Goal: Transaction & Acquisition: Purchase product/service

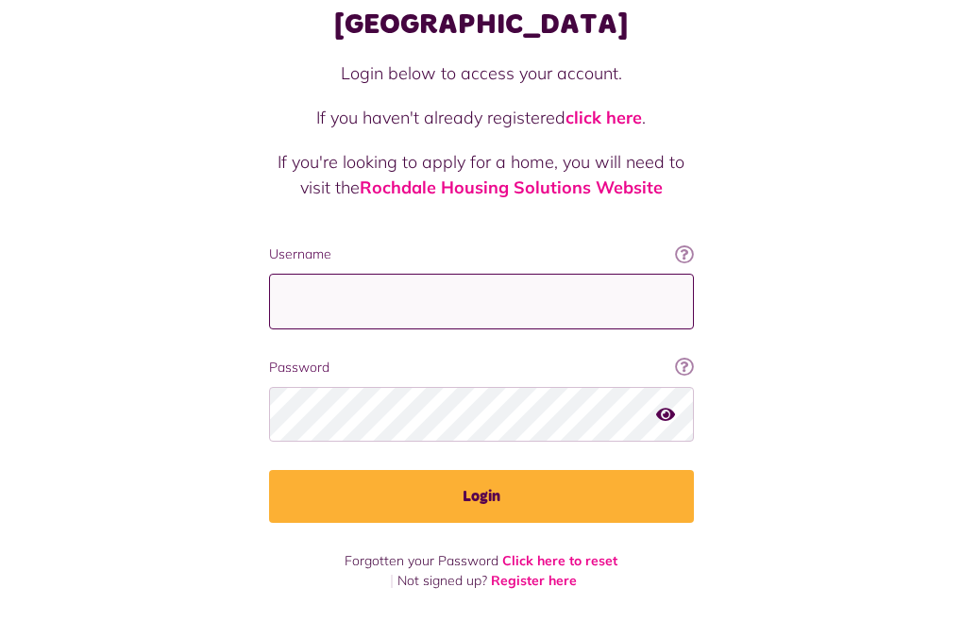
type input "**********"
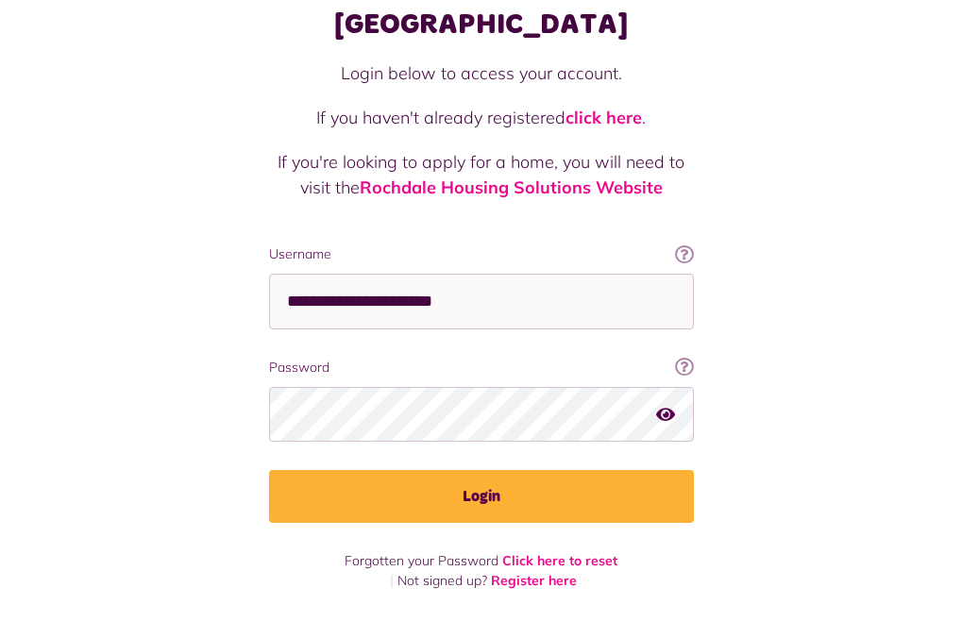
click at [410, 454] on div at bounding box center [241, 513] width 387 height 215
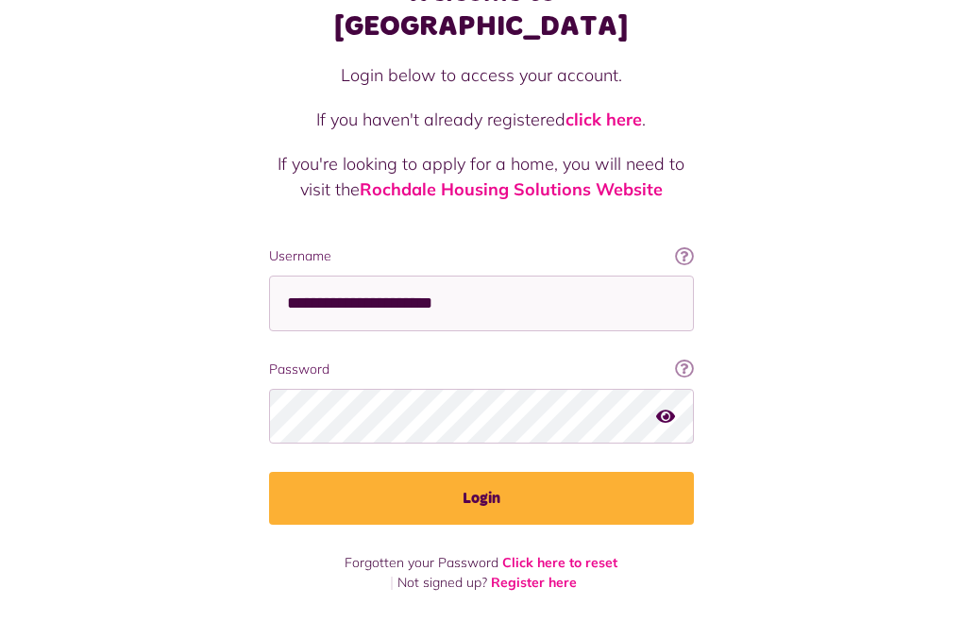
scroll to position [104, 0]
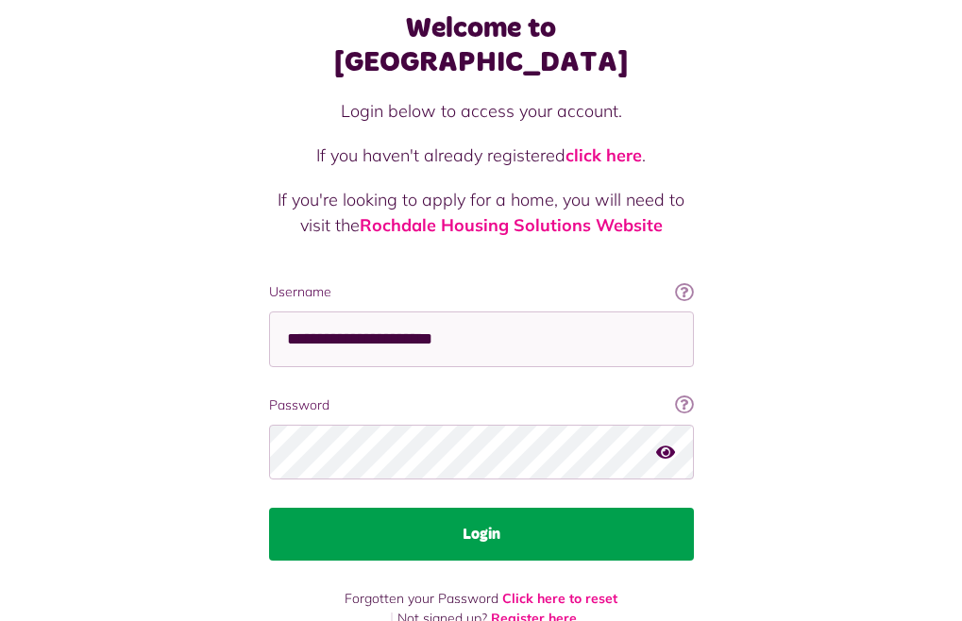
click at [269, 508] on button "Login" at bounding box center [481, 534] width 425 height 53
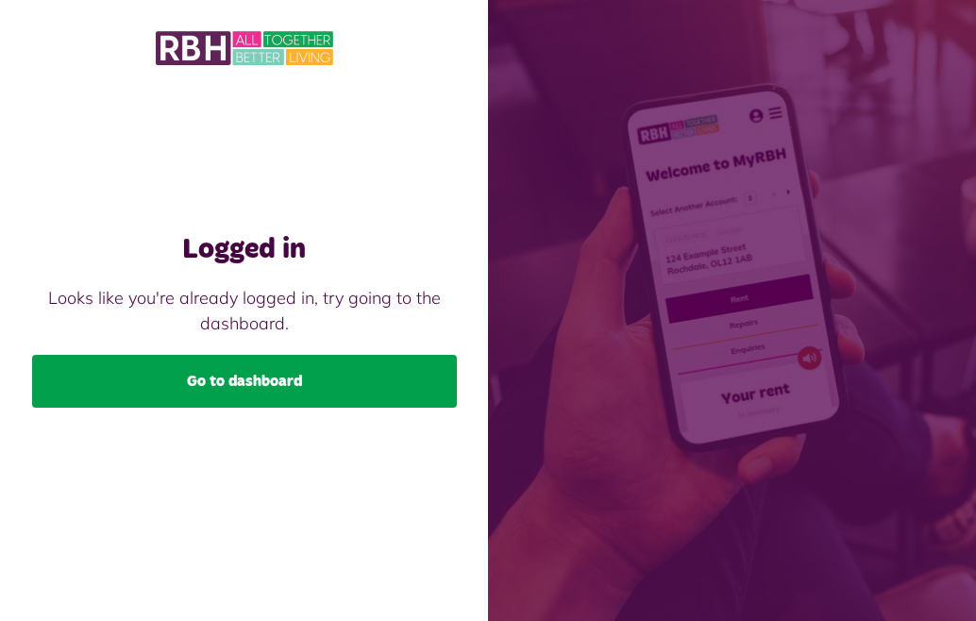
click at [313, 382] on link "Go to dashboard" at bounding box center [244, 381] width 425 height 53
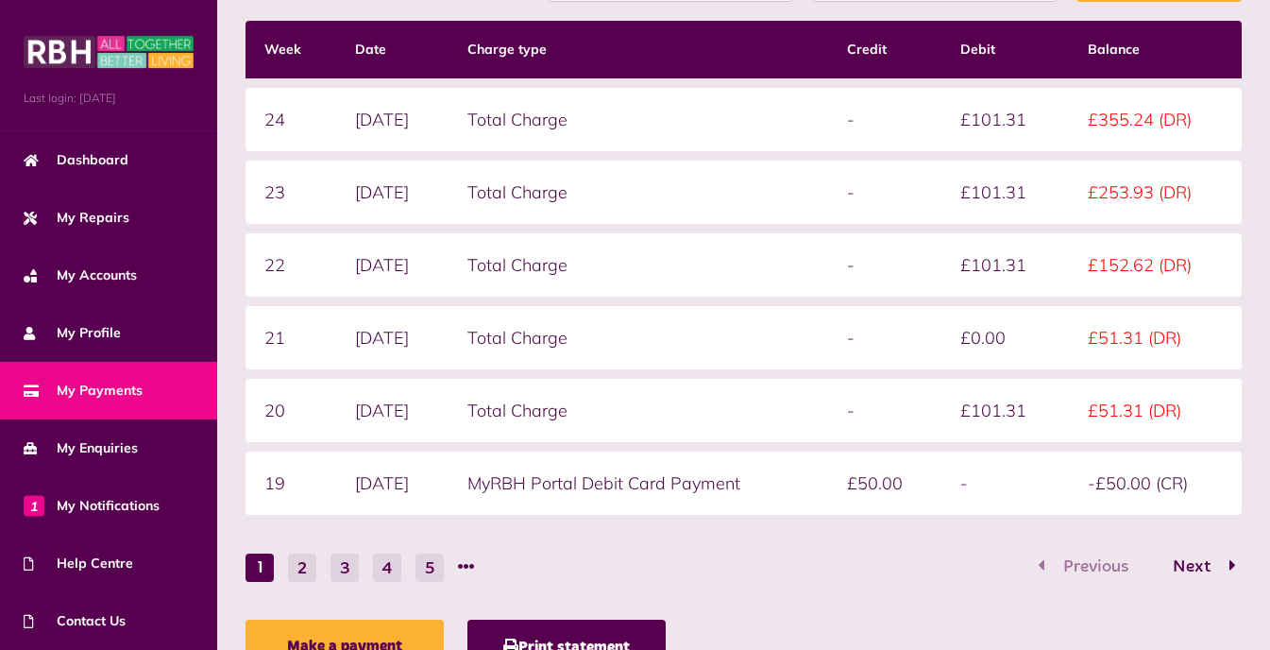
scroll to position [453, 0]
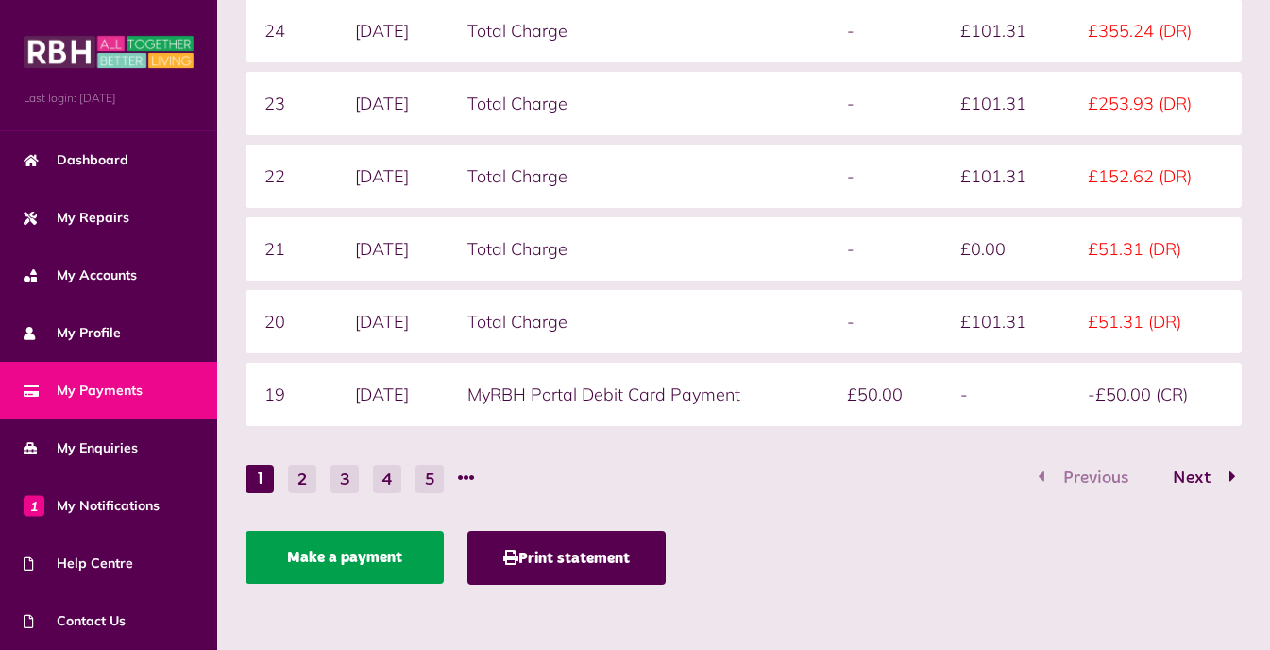
click at [374, 566] on link "Make a payment" at bounding box center [345, 557] width 198 height 53
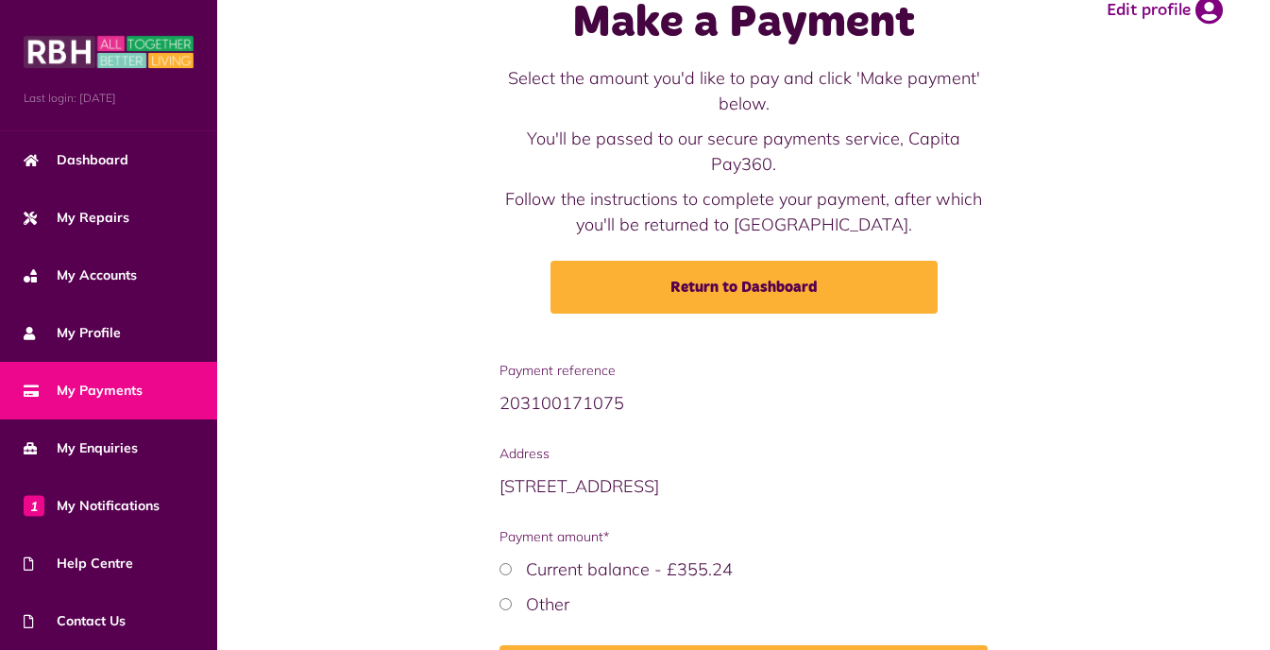
scroll to position [184, 0]
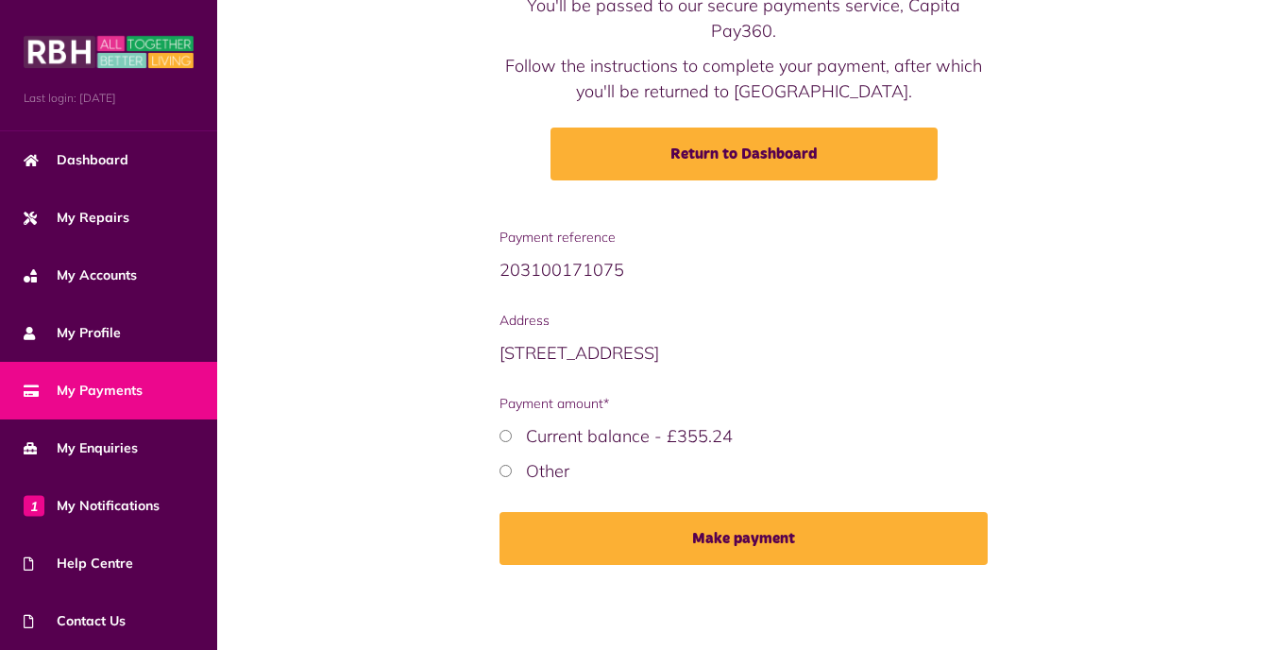
click at [118, 394] on span "My Payments" at bounding box center [83, 391] width 119 height 20
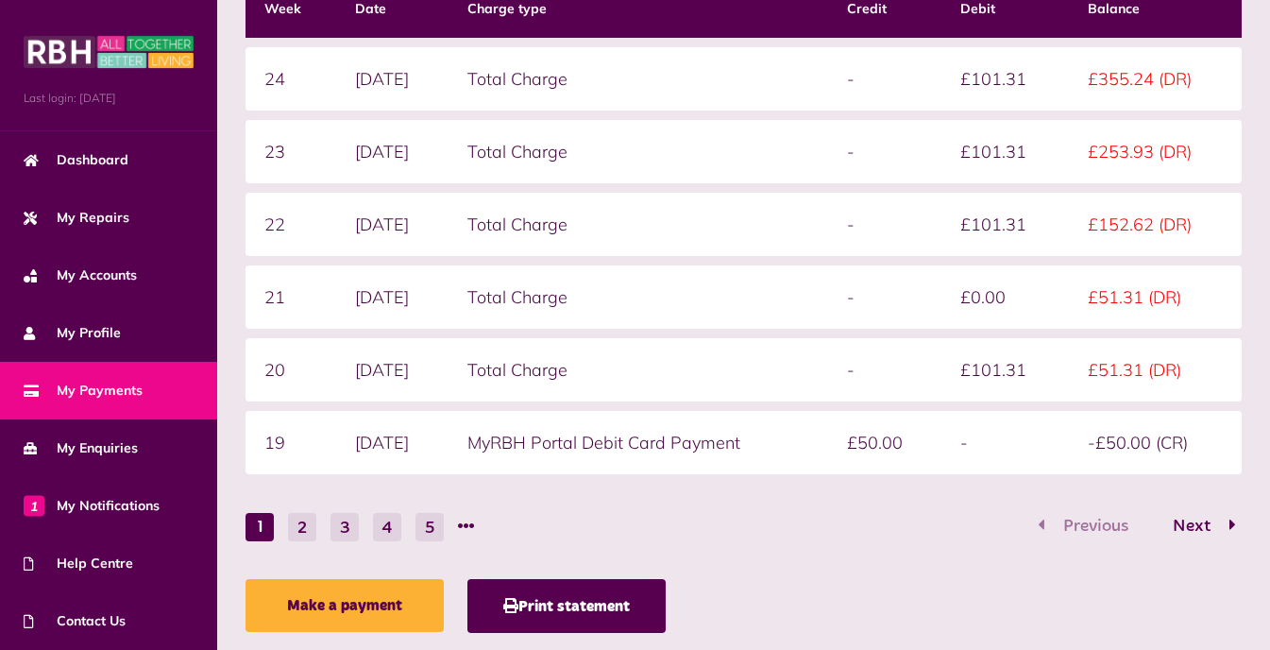
scroll to position [434, 0]
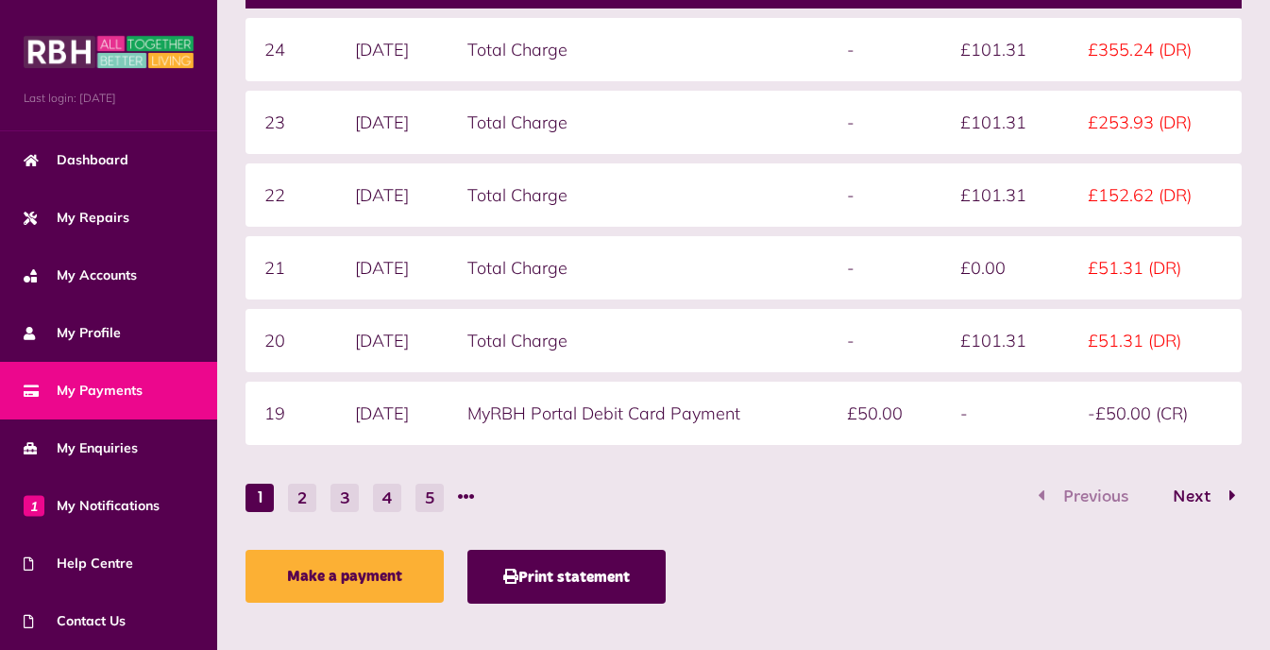
click at [99, 387] on span "My Payments" at bounding box center [83, 391] width 119 height 20
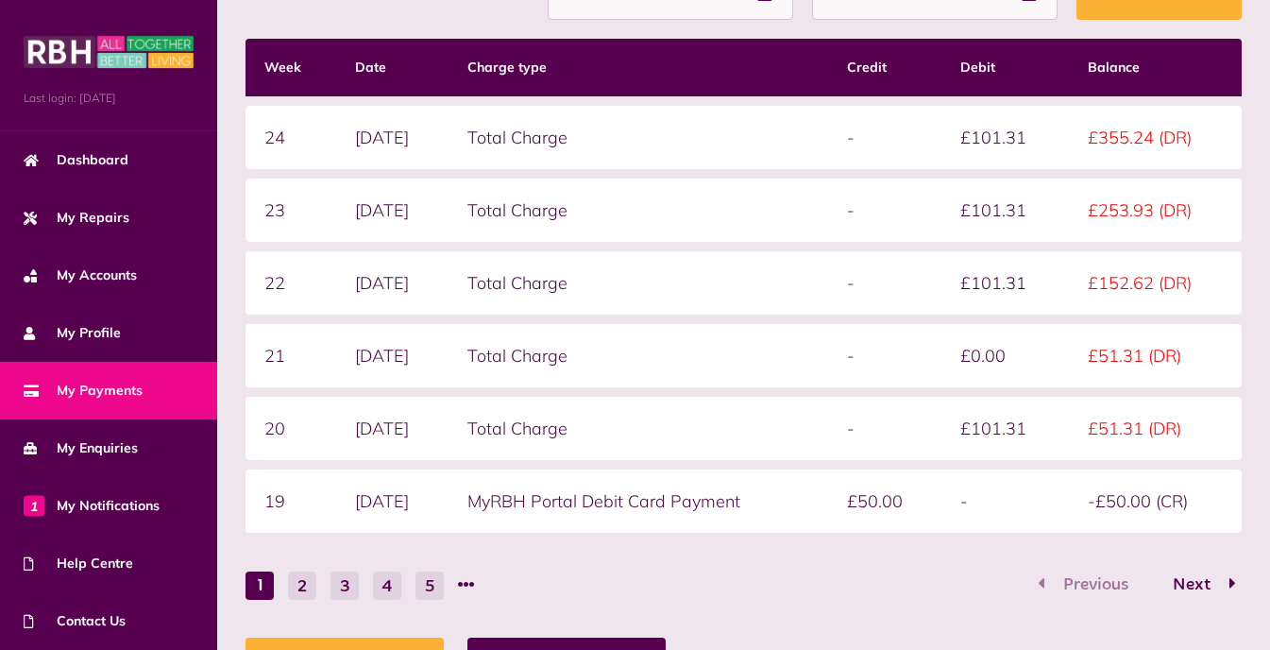
scroll to position [378, 0]
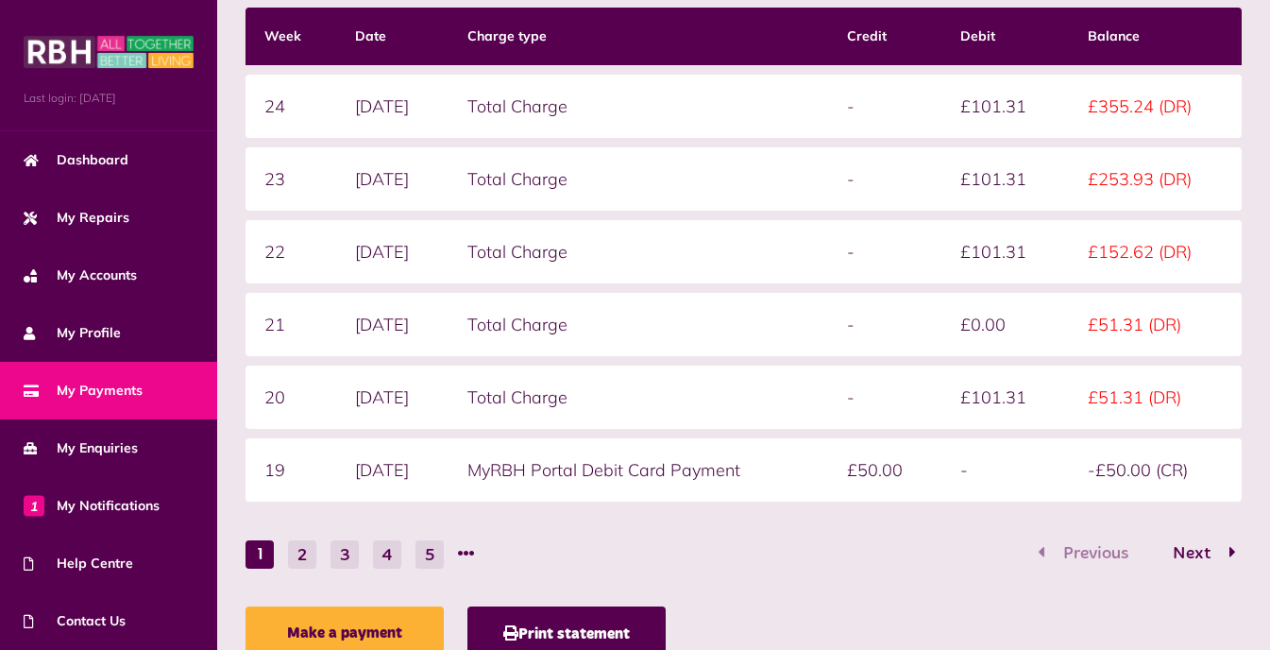
drag, startPoint x: 859, startPoint y: 446, endPoint x: 1256, endPoint y: 79, distance: 540.0
click at [1256, 79] on div "Statement overview Showing To Submit Week Date Charge type Credit Debit Balance…" at bounding box center [743, 287] width 1053 height 878
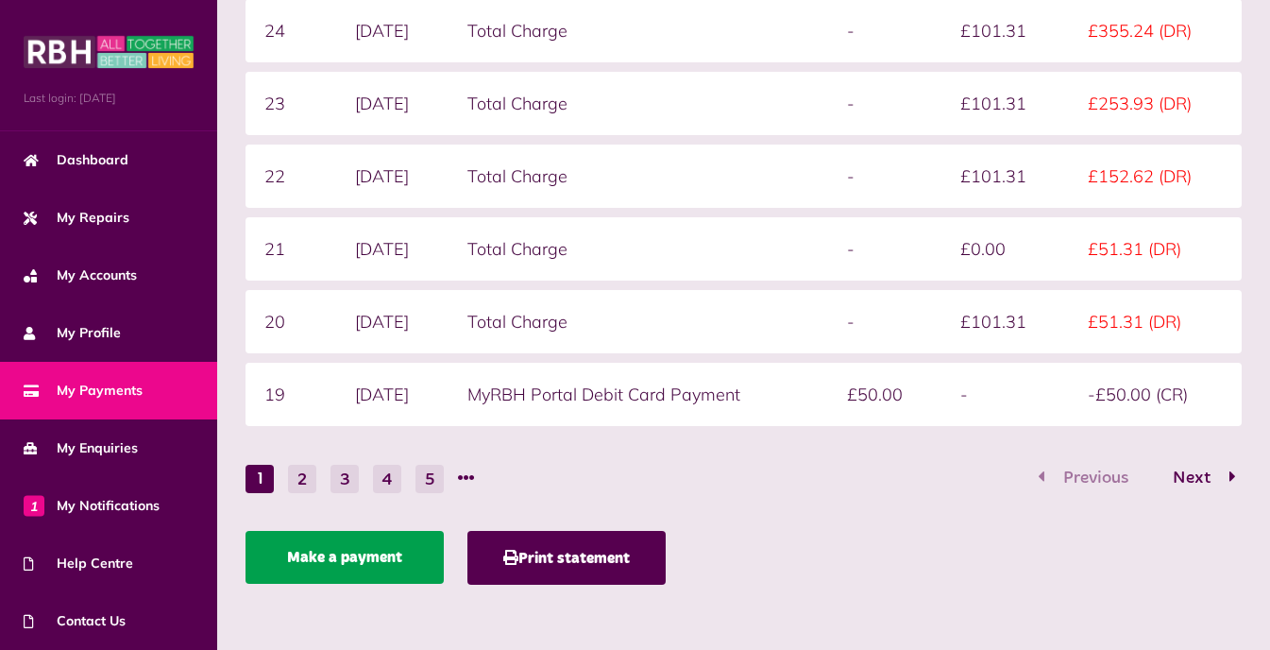
click at [337, 565] on link "Make a payment" at bounding box center [345, 557] width 198 height 53
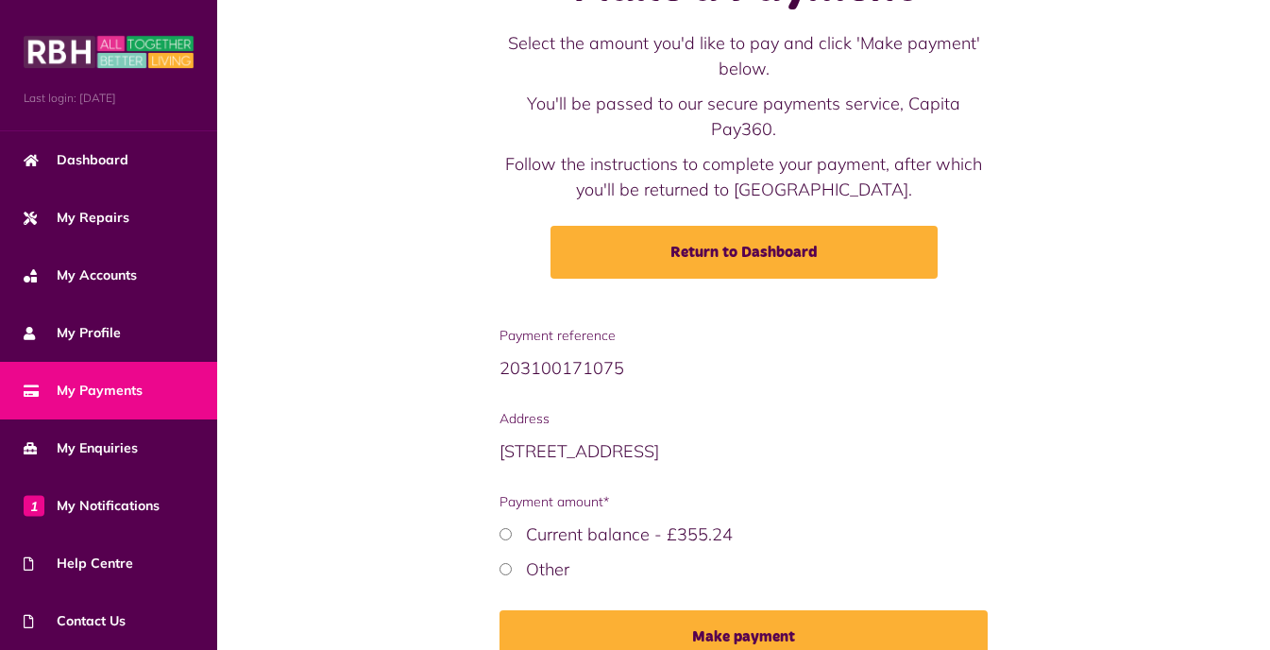
scroll to position [184, 0]
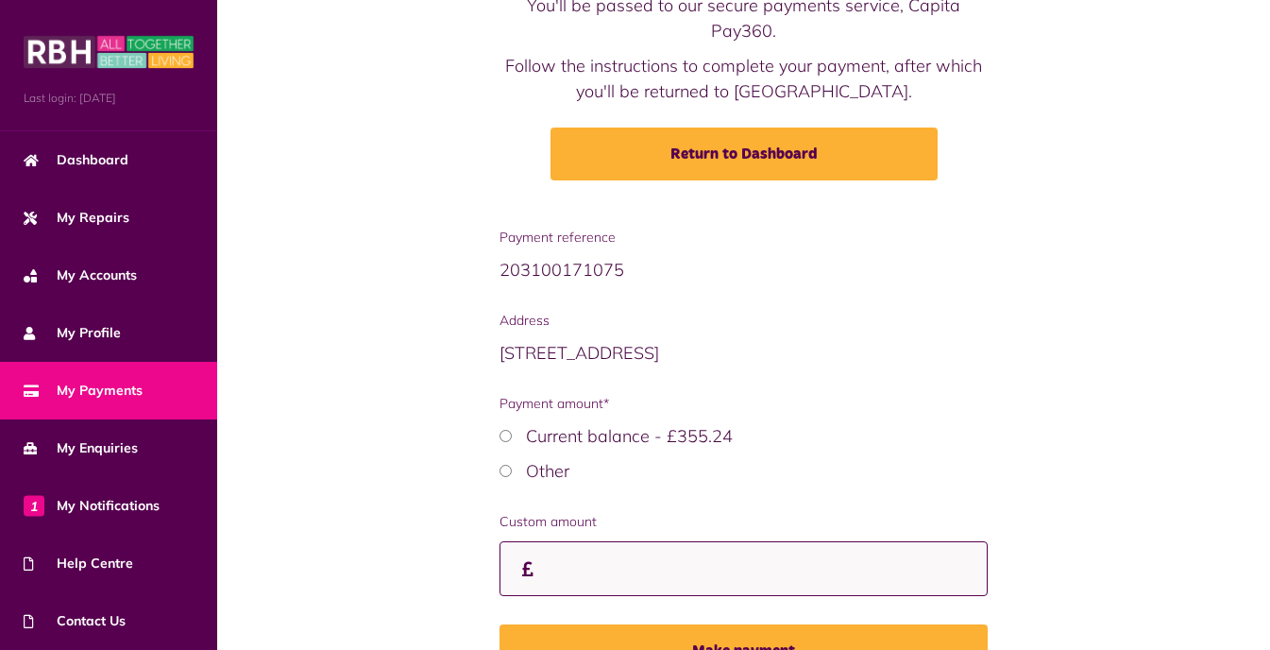
click at [555, 562] on input "Custom amount" at bounding box center [744, 569] width 489 height 56
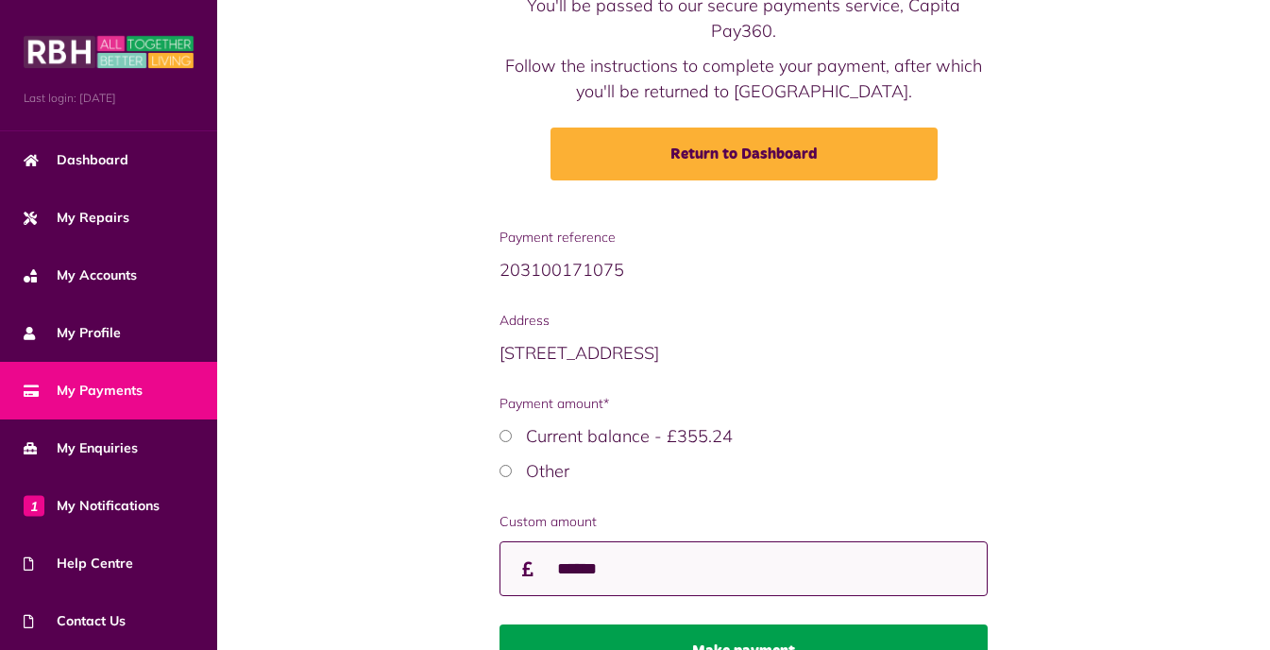
type input "******"
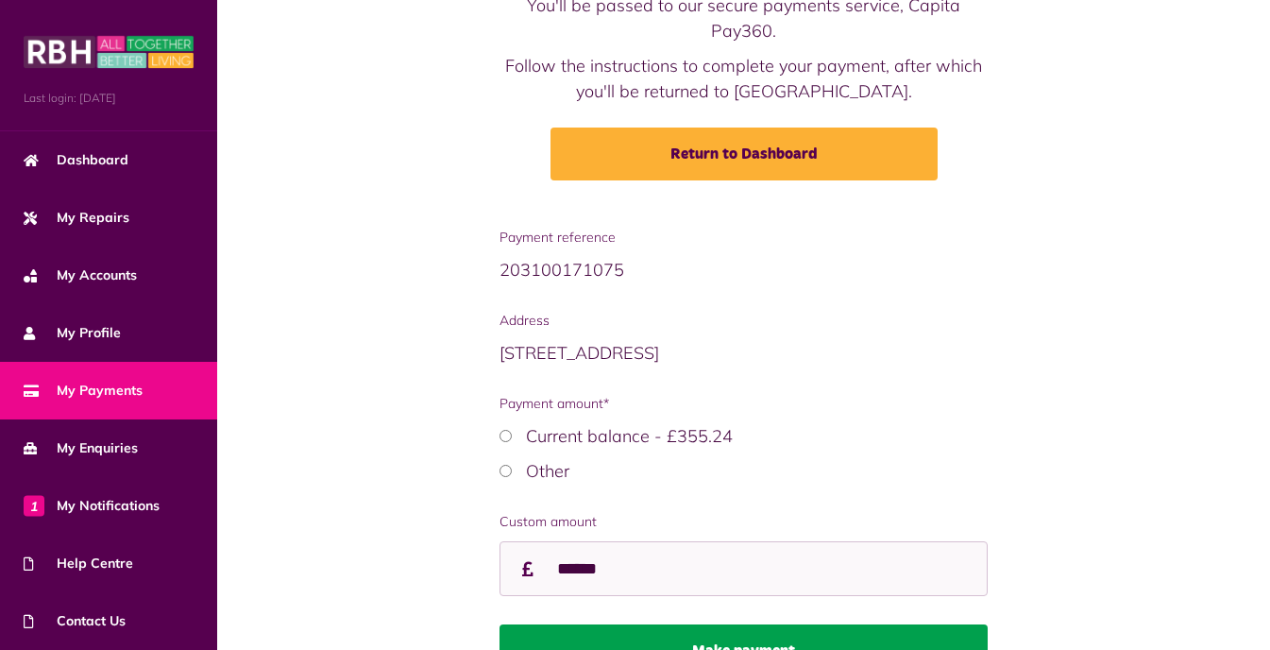
click at [790, 641] on button "Make payment" at bounding box center [744, 650] width 489 height 53
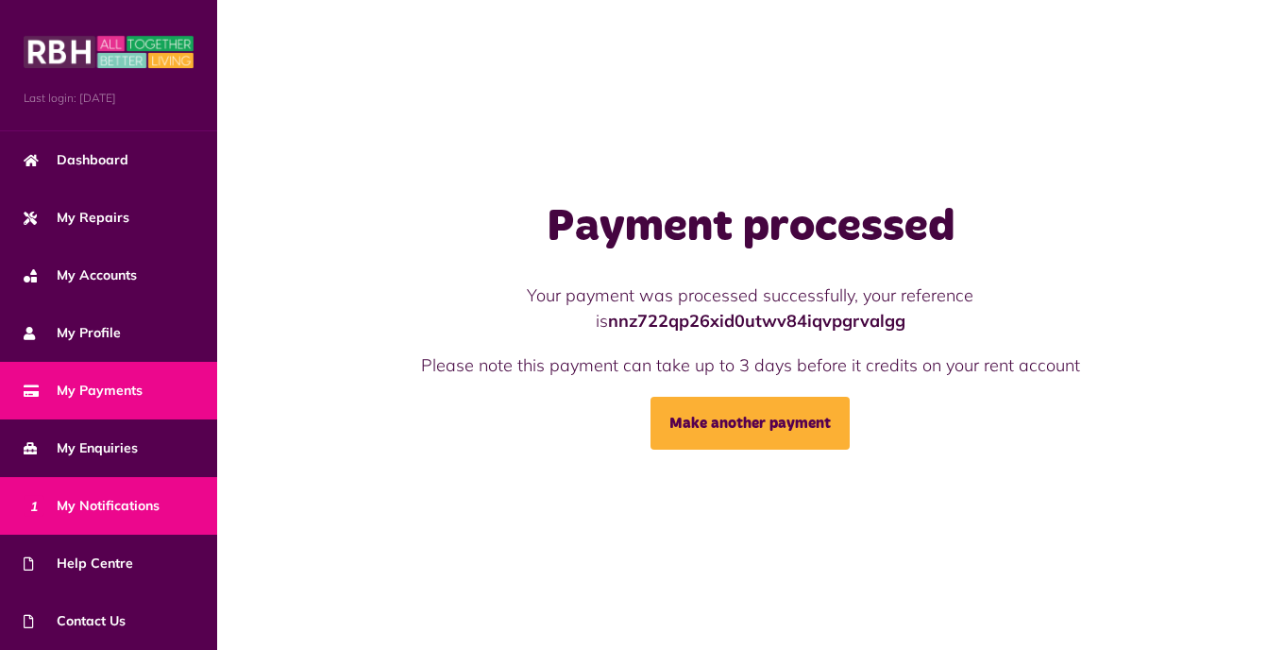
click at [109, 500] on span "1 My Notifications" at bounding box center [92, 506] width 136 height 20
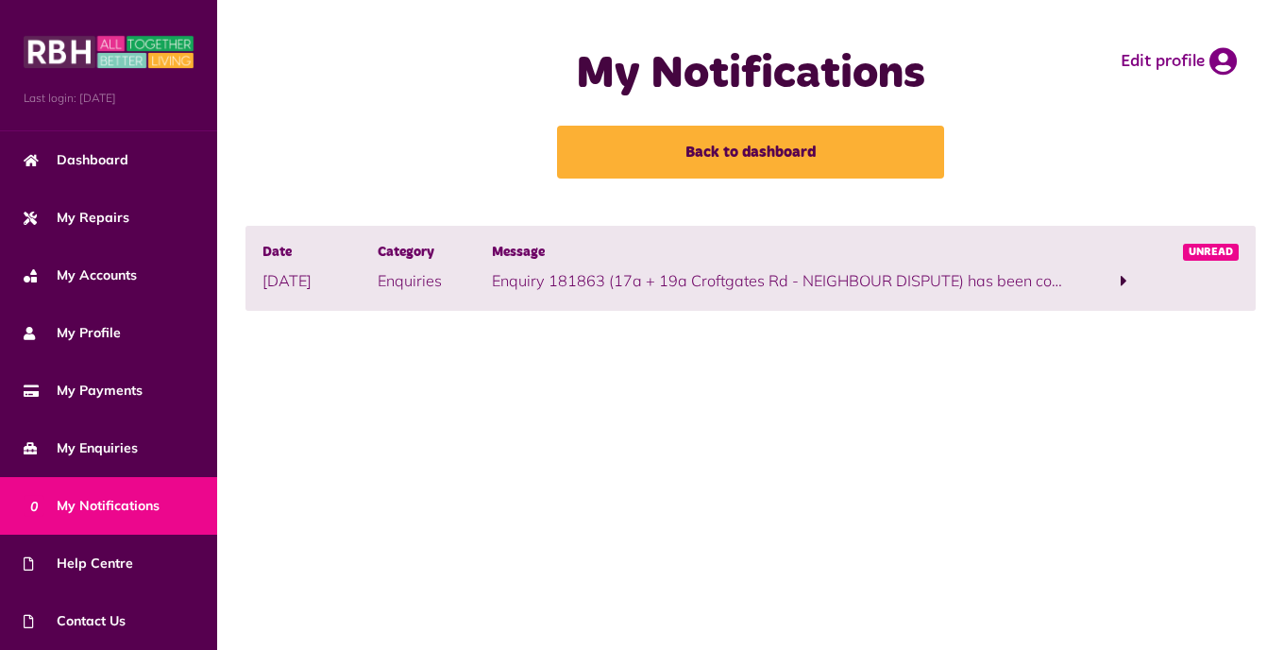
click at [1126, 281] on span at bounding box center [1124, 280] width 7 height 17
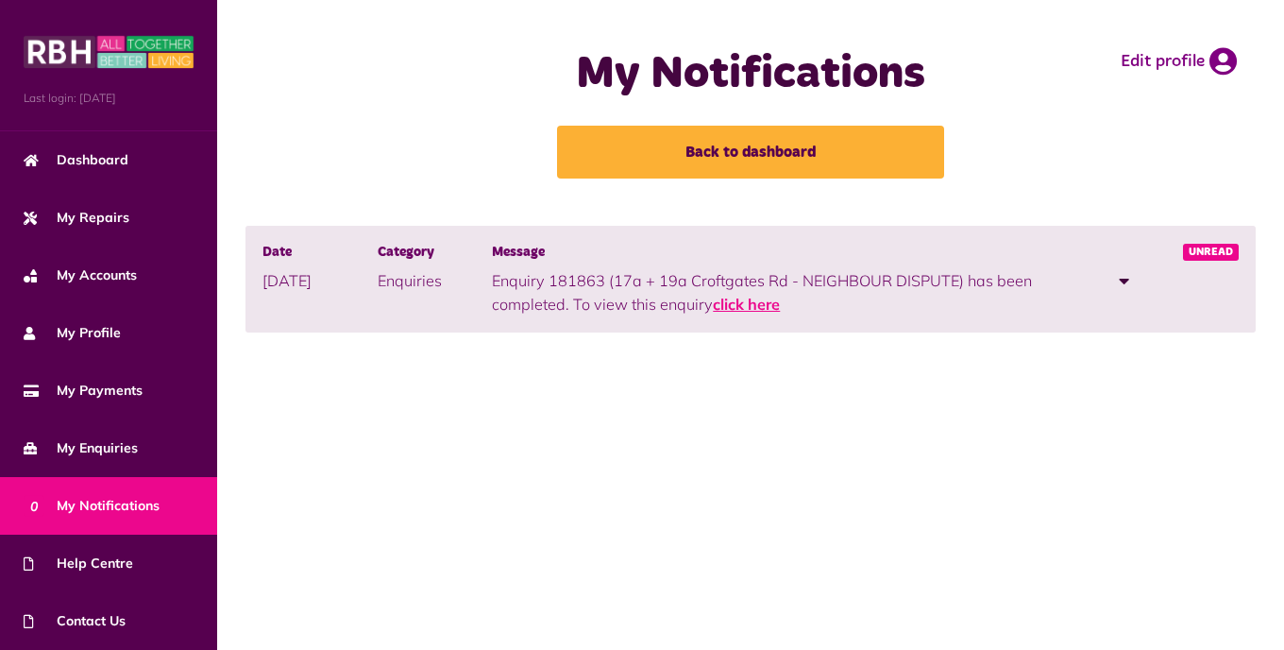
click at [752, 312] on link "click here" at bounding box center [746, 304] width 67 height 19
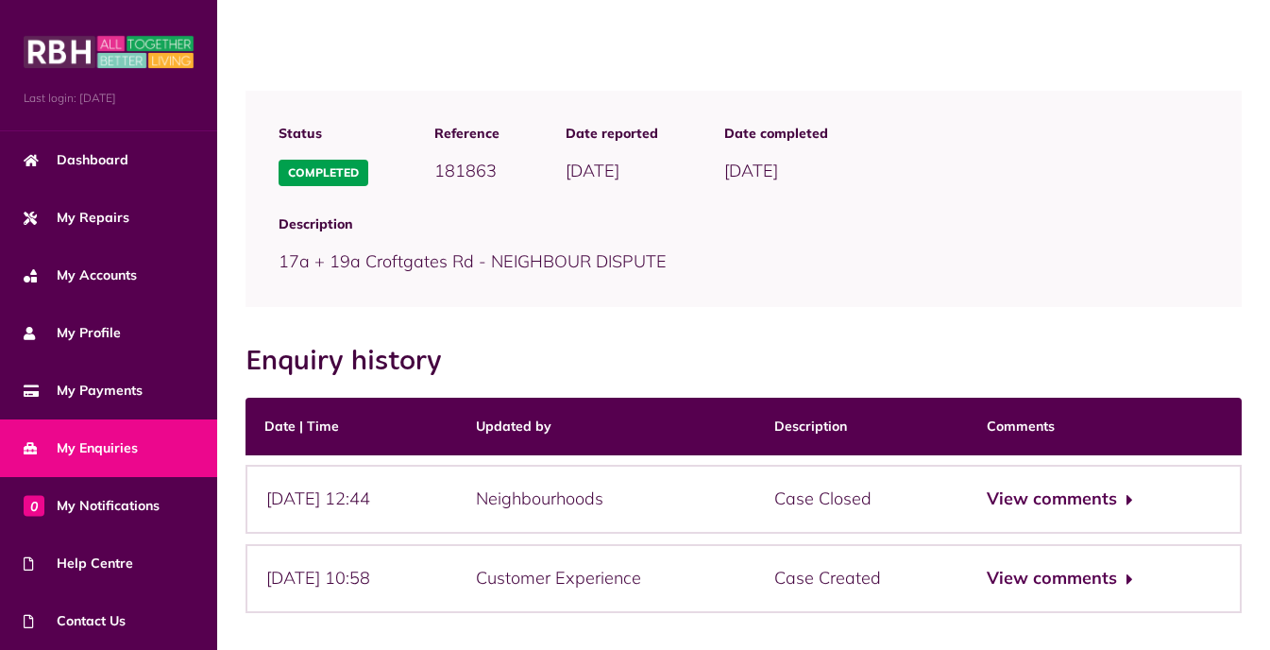
scroll to position [179, 0]
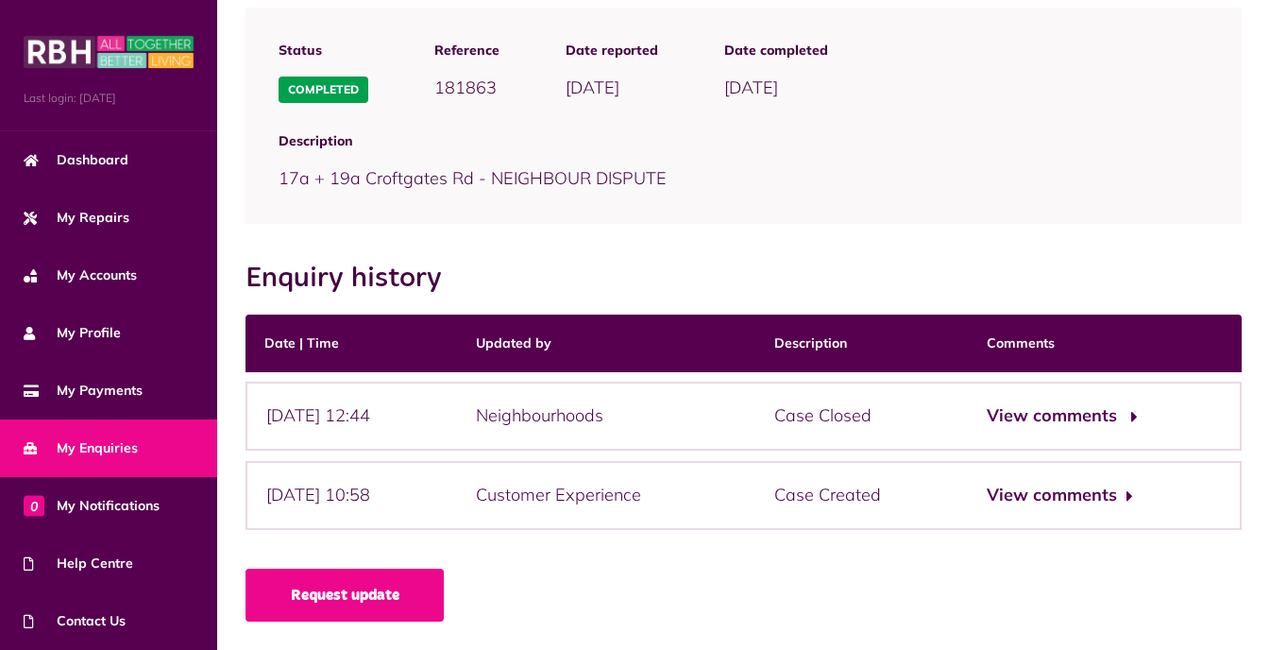
click at [1098, 426] on button "View comments" at bounding box center [1060, 415] width 146 height 27
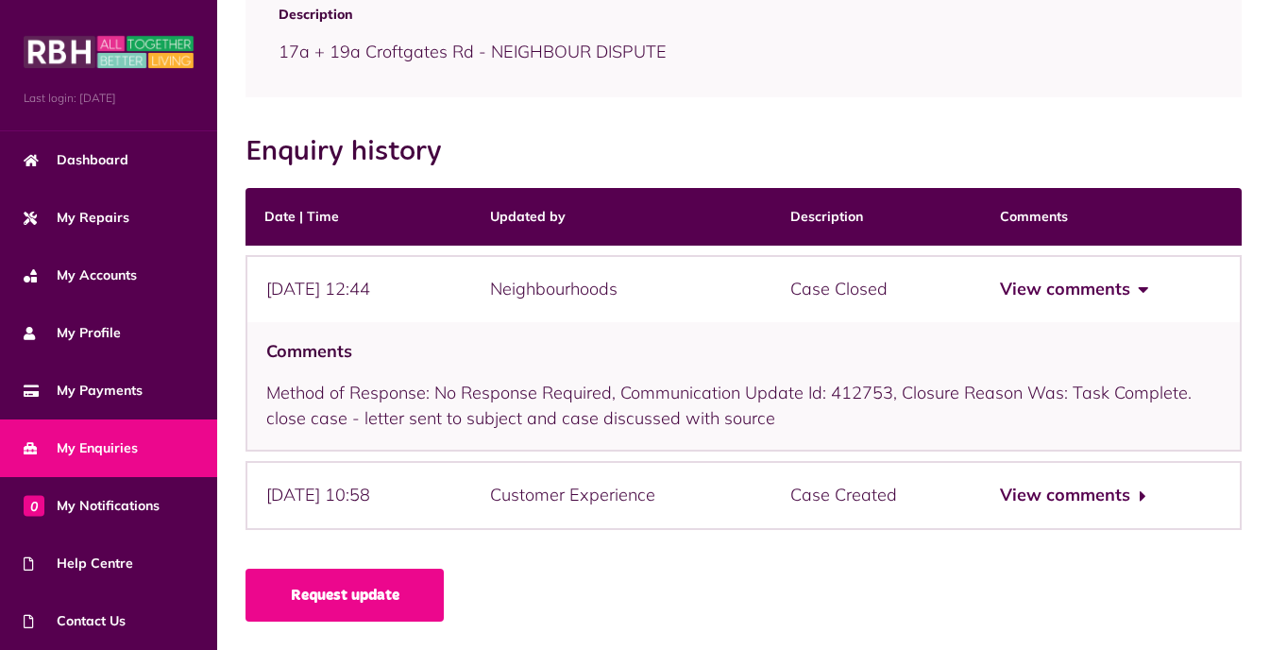
scroll to position [0, 0]
